Goal: Find contact information: Find contact information

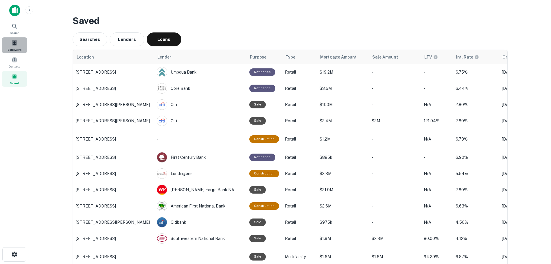
click at [12, 40] on span at bounding box center [14, 43] width 6 height 6
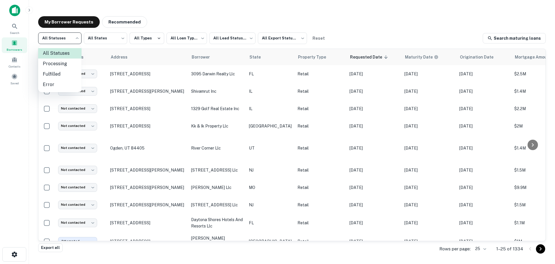
click at [76, 40] on body "**********" at bounding box center [277, 132] width 555 height 264
click at [71, 74] on li "Fulfilled" at bounding box center [59, 74] width 43 height 10
type input "*********"
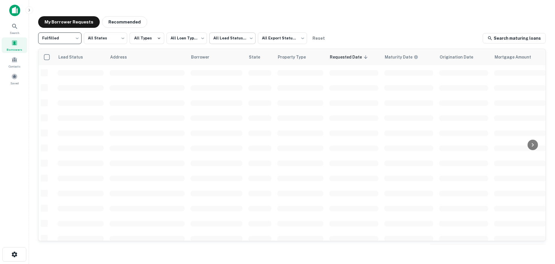
click at [248, 41] on body "**********" at bounding box center [277, 132] width 555 height 264
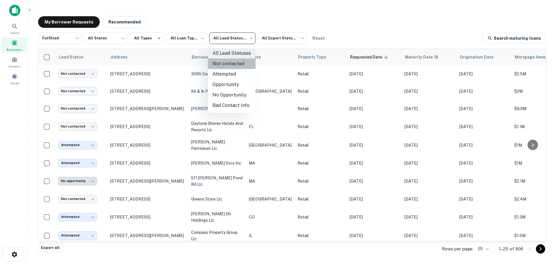
click at [243, 63] on li "Not contacted" at bounding box center [232, 63] width 48 height 10
type input "****"
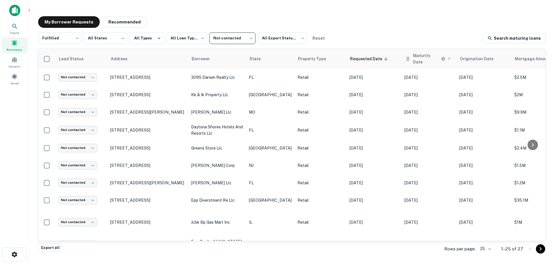
click at [447, 57] on icon at bounding box center [449, 58] width 5 height 5
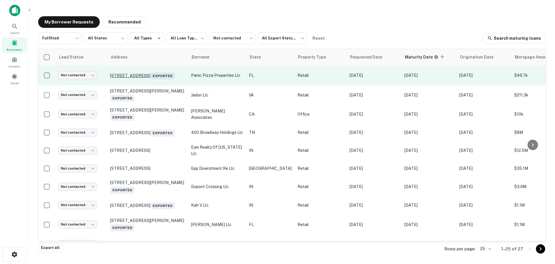
click at [143, 71] on p "[STREET_ADDRESS] Exported" at bounding box center [147, 75] width 75 height 8
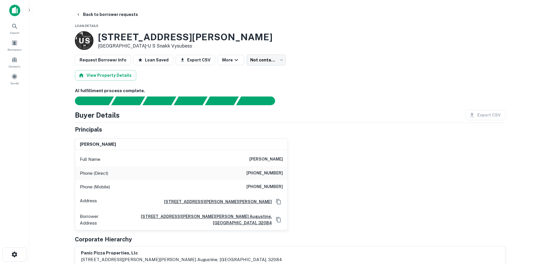
click at [271, 172] on h6 "[PHONE_NUMBER]" at bounding box center [264, 173] width 36 height 7
copy h6 "[PHONE_NUMBER]"
click at [276, 189] on h6 "[PHONE_NUMBER]" at bounding box center [264, 186] width 36 height 7
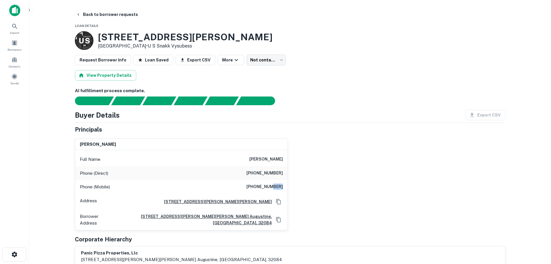
click at [276, 189] on h6 "[PHONE_NUMBER]" at bounding box center [264, 186] width 36 height 7
copy h6 "[PHONE_NUMBER]"
click at [119, 17] on button "Back to borrower requests" at bounding box center [107, 14] width 67 height 10
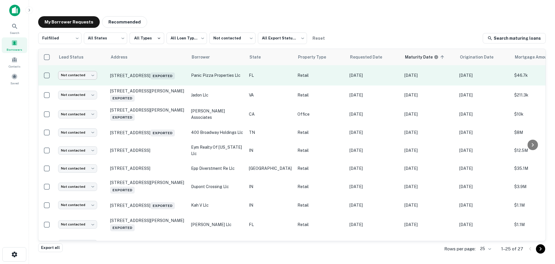
click at [74, 76] on body "**********" at bounding box center [277, 132] width 555 height 264
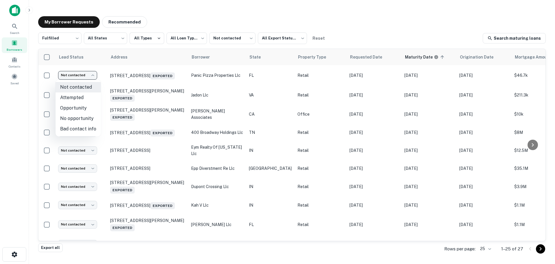
click at [85, 98] on li "Attempted" at bounding box center [78, 97] width 45 height 10
type input "*********"
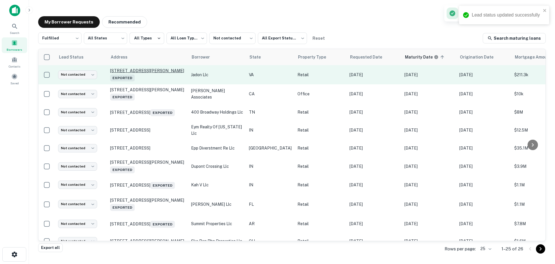
click at [159, 70] on p "[STREET_ADDRESS][PERSON_NAME] Exported" at bounding box center [147, 74] width 75 height 13
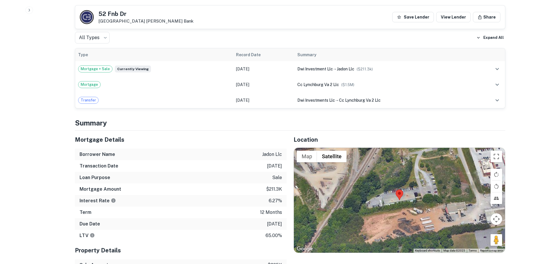
scroll to position [318, 0]
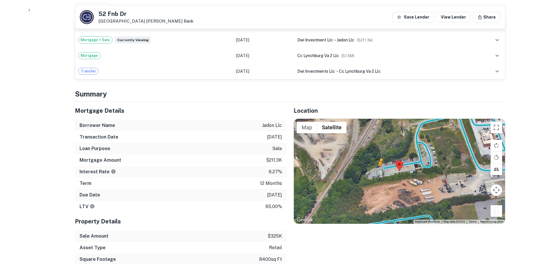
drag, startPoint x: 498, startPoint y: 211, endPoint x: 372, endPoint y: 168, distance: 133.3
click at [372, 168] on div "To activate drag with keyboard, press Alt + Enter. Once in keyboard drag state,…" at bounding box center [399, 171] width 211 height 105
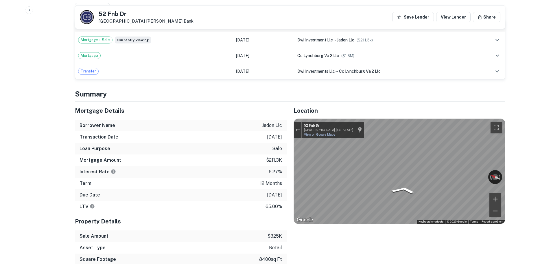
click at [264, 163] on div "Mortgage Details Borrower Name jadon llc Transaction Date [DATE] Loan Purpose s…" at bounding box center [286, 189] width 437 height 175
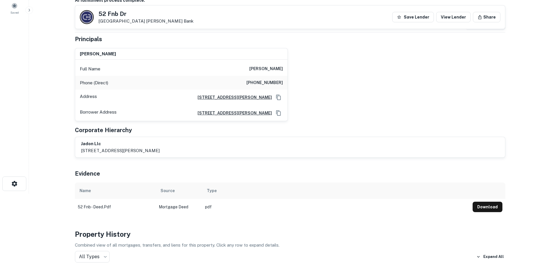
scroll to position [29, 0]
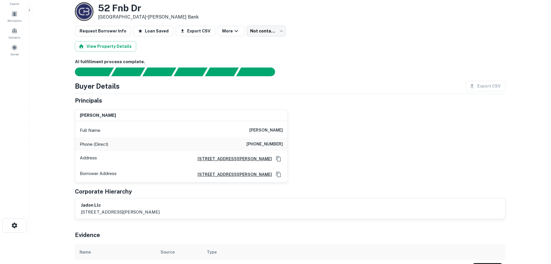
click at [277, 141] on h6 "[PHONE_NUMBER]" at bounding box center [264, 144] width 36 height 7
copy h6 "[PHONE_NUMBER]"
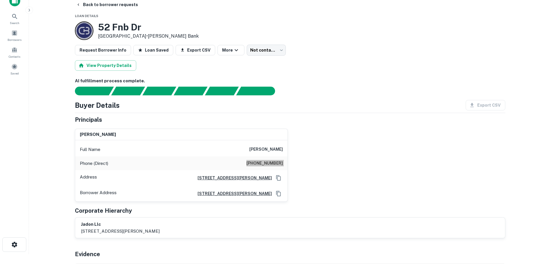
scroll to position [0, 0]
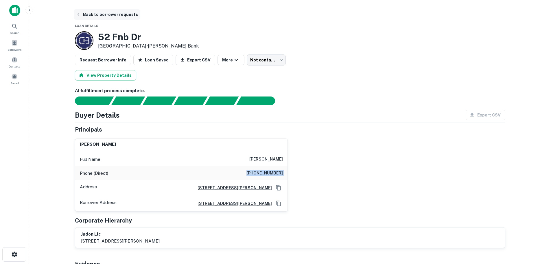
click at [117, 15] on button "Back to borrower requests" at bounding box center [107, 14] width 67 height 10
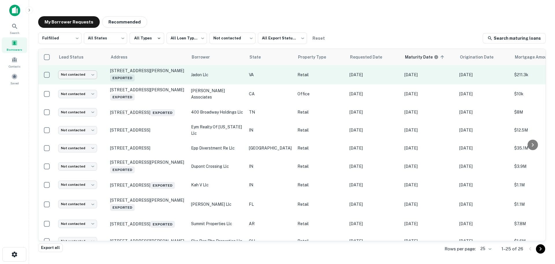
click at [88, 72] on body "**********" at bounding box center [277, 132] width 555 height 264
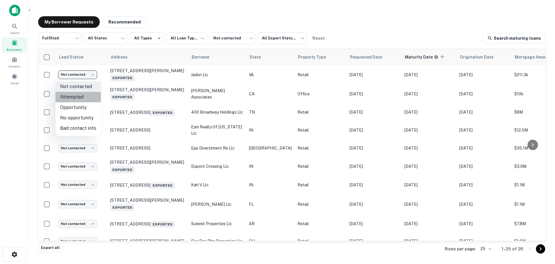
click at [89, 97] on li "Attempted" at bounding box center [78, 97] width 45 height 10
type input "*********"
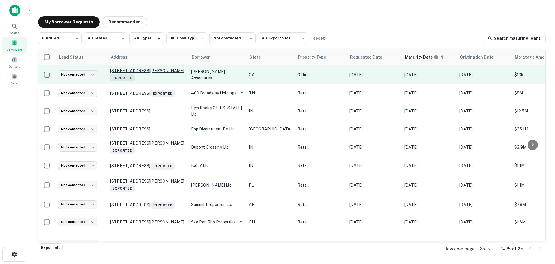
click at [124, 70] on p "[STREET_ADDRESS][PERSON_NAME] Exported" at bounding box center [147, 74] width 75 height 13
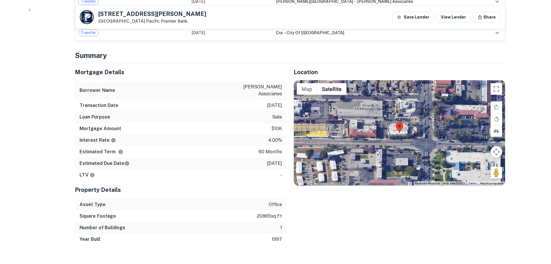
scroll to position [347, 0]
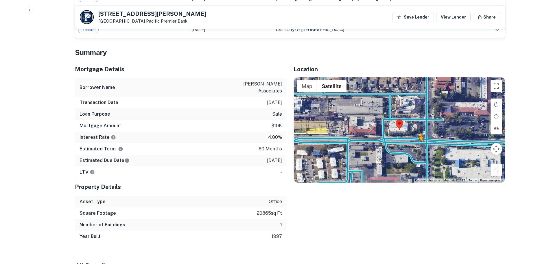
drag, startPoint x: 497, startPoint y: 173, endPoint x: 417, endPoint y: 144, distance: 85.7
click at [417, 144] on div "To activate drag with keyboard, press Alt + Enter. Once in keyboard drag state,…" at bounding box center [399, 129] width 211 height 105
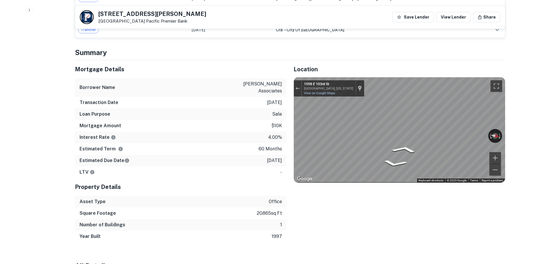
click at [292, 90] on div "Location ← Move left → Move right ↑ Move up ↓ Move down + Zoom in - Zoom out Ho…" at bounding box center [396, 151] width 219 height 182
click at [296, 89] on div "Exit the Street View" at bounding box center [297, 88] width 4 height 3
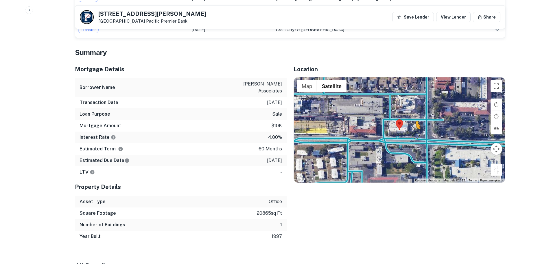
drag, startPoint x: 501, startPoint y: 170, endPoint x: 414, endPoint y: 132, distance: 94.4
click at [414, 132] on div "To activate drag with keyboard, press Alt + Enter. Once in keyboard drag state,…" at bounding box center [399, 129] width 211 height 105
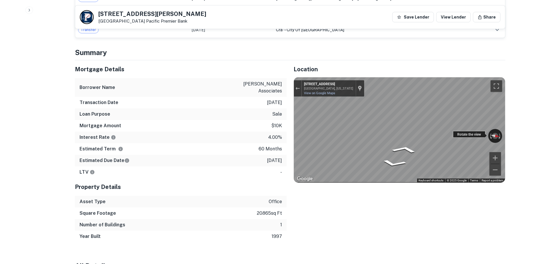
click at [341, 131] on div "← Move left → Move right ↑ Move up ↓ Move down + Zoom in - Zoom out [STREET_ADD…" at bounding box center [399, 129] width 211 height 105
click at [356, 130] on div "← Move left → Move right ↑ Move up ↓ Move down + Zoom in - Zoom out [STREET_ADD…" at bounding box center [399, 129] width 211 height 105
drag, startPoint x: 469, startPoint y: 131, endPoint x: 264, endPoint y: 119, distance: 205.2
click at [264, 119] on div "Mortgage Details Borrower Name [PERSON_NAME] associates Transaction Date [DATE]…" at bounding box center [286, 151] width 437 height 182
click at [459, 133] on div "Rotate the view" at bounding box center [469, 134] width 32 height 7
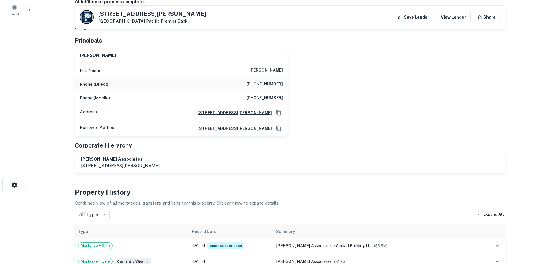
scroll to position [29, 0]
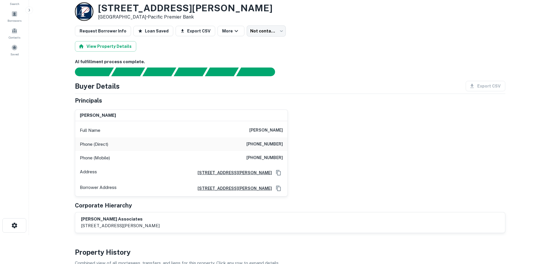
click at [264, 146] on h6 "[PHONE_NUMBER]" at bounding box center [264, 144] width 36 height 7
copy h6 "[PHONE_NUMBER]"
click at [277, 161] on div "Phone (Mobile) [PHONE_NUMBER]" at bounding box center [181, 158] width 212 height 14
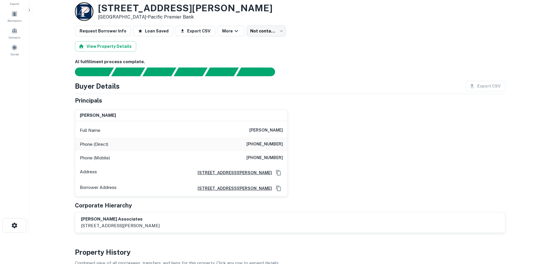
click at [277, 160] on h6 "[PHONE_NUMBER]" at bounding box center [264, 157] width 36 height 7
copy h6 "[PHONE_NUMBER]"
